Goal: Information Seeking & Learning: Learn about a topic

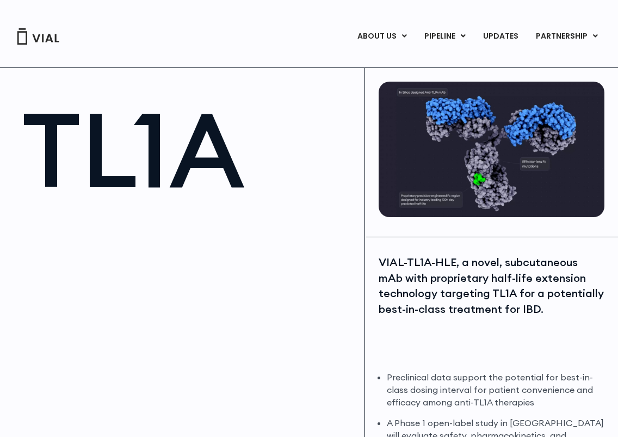
click at [115, 201] on h1 "TL1A" at bounding box center [188, 149] width 332 height 103
click at [180, 250] on div at bounding box center [188, 334] width 332 height 245
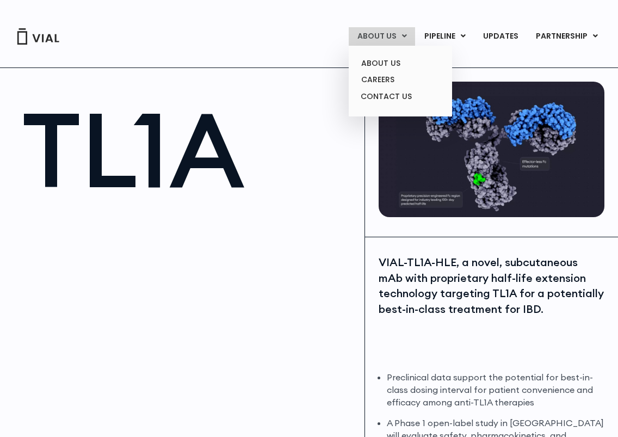
click at [373, 41] on link "ABOUT US" at bounding box center [382, 36] width 66 height 18
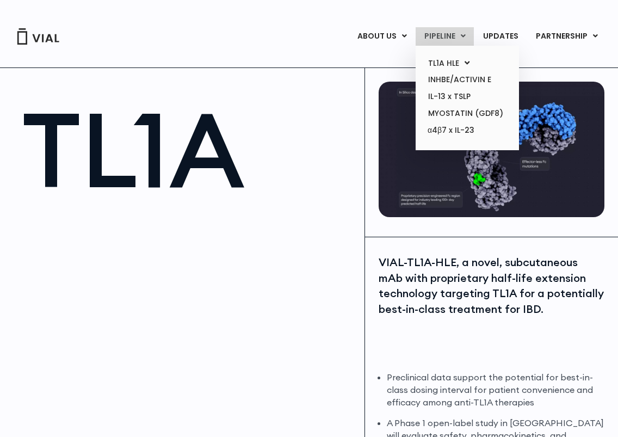
click at [442, 36] on link "PIPELINE" at bounding box center [445, 36] width 58 height 18
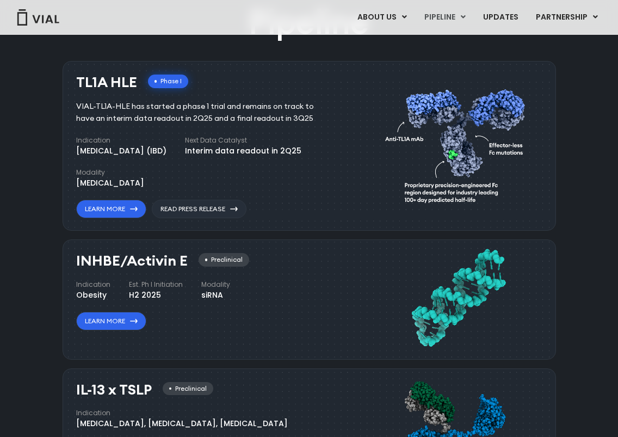
click at [308, 263] on div "INHBE/Activin E Preclinical Indication Obesity Est. Ph I Initiation H2 2025 Mod…" at bounding box center [207, 291] width 263 height 77
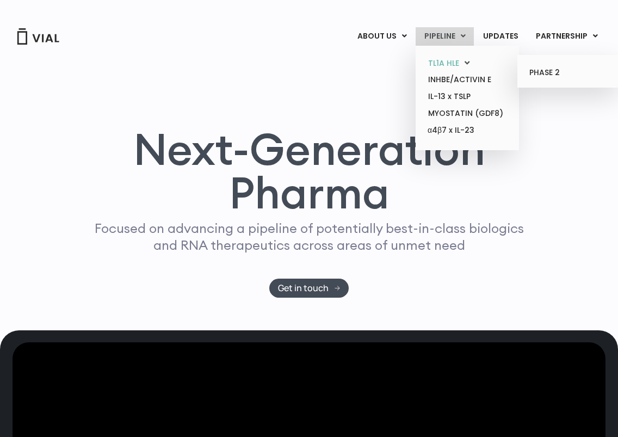
click at [455, 65] on link "TL1A HLE" at bounding box center [466, 63] width 95 height 17
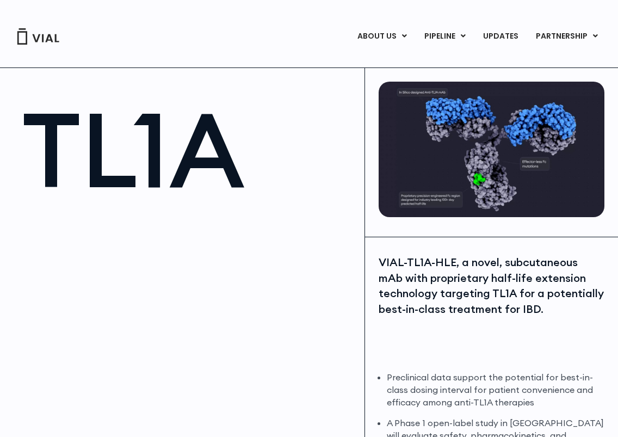
click at [544, 69] on link "PHASE 2" at bounding box center [568, 72] width 95 height 17
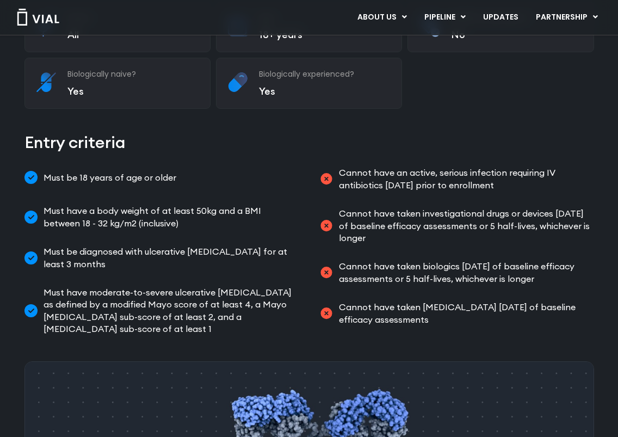
scroll to position [336, 0]
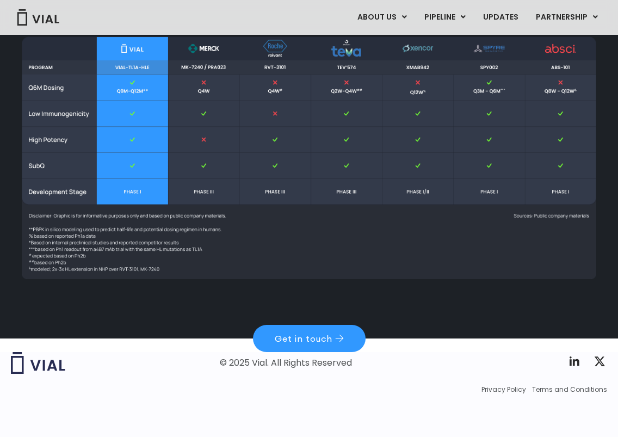
scroll to position [1359, 0]
